Goal: Find contact information: Find contact information

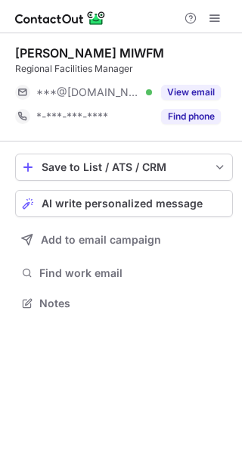
scroll to position [293, 242]
click at [216, 14] on span at bounding box center [215, 18] width 12 height 12
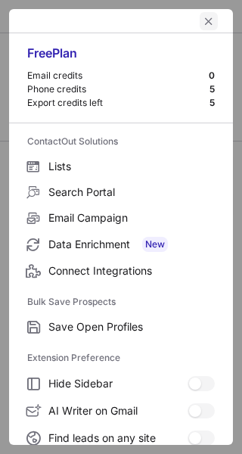
click at [203, 23] on span "left-button" at bounding box center [209, 21] width 12 height 12
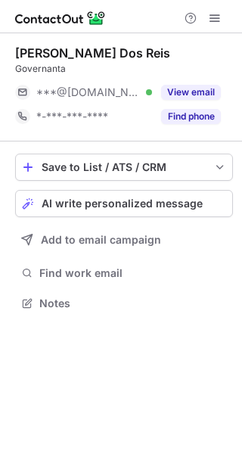
scroll to position [293, 242]
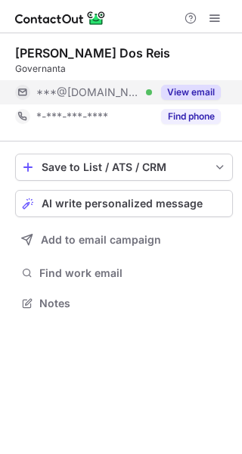
click at [219, 89] on button "View email" at bounding box center [191, 92] width 60 height 15
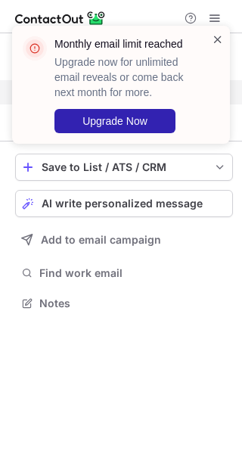
click at [215, 37] on span at bounding box center [218, 39] width 12 height 15
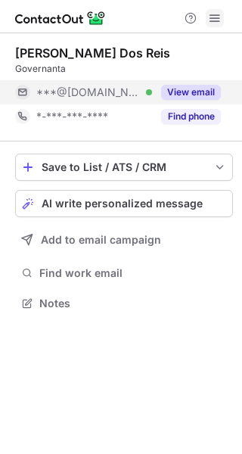
click at [213, 23] on span at bounding box center [215, 18] width 12 height 12
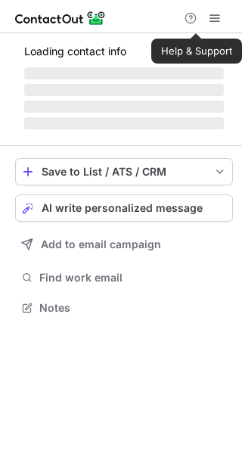
scroll to position [297, 242]
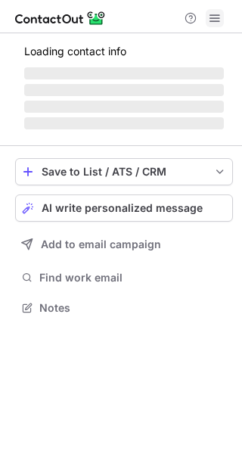
click at [211, 19] on span at bounding box center [215, 18] width 12 height 12
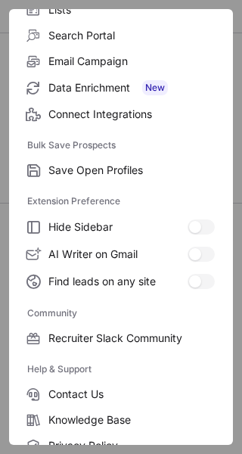
scroll to position [232, 0]
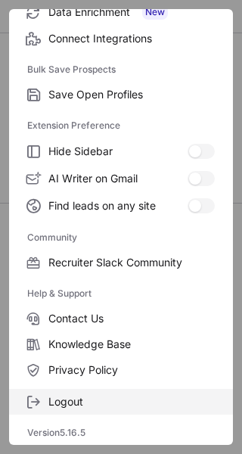
click at [71, 393] on label "Logout" at bounding box center [121, 402] width 224 height 26
click at [82, 406] on span "Logout" at bounding box center [131, 402] width 167 height 14
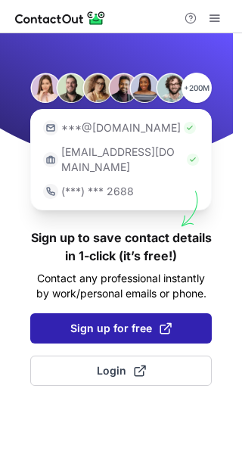
click at [108, 313] on button "Sign up for free" at bounding box center [121, 328] width 182 height 30
